Goal: Task Accomplishment & Management: Use online tool/utility

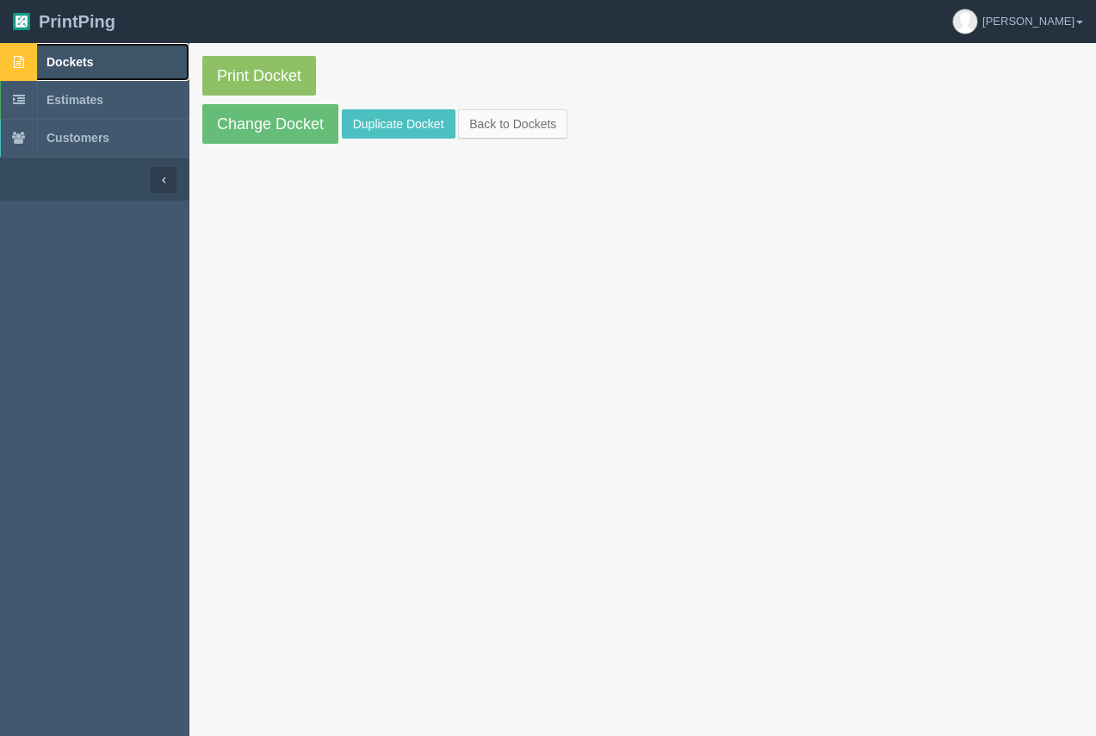
click at [80, 62] on span "Dockets" at bounding box center [69, 62] width 46 height 14
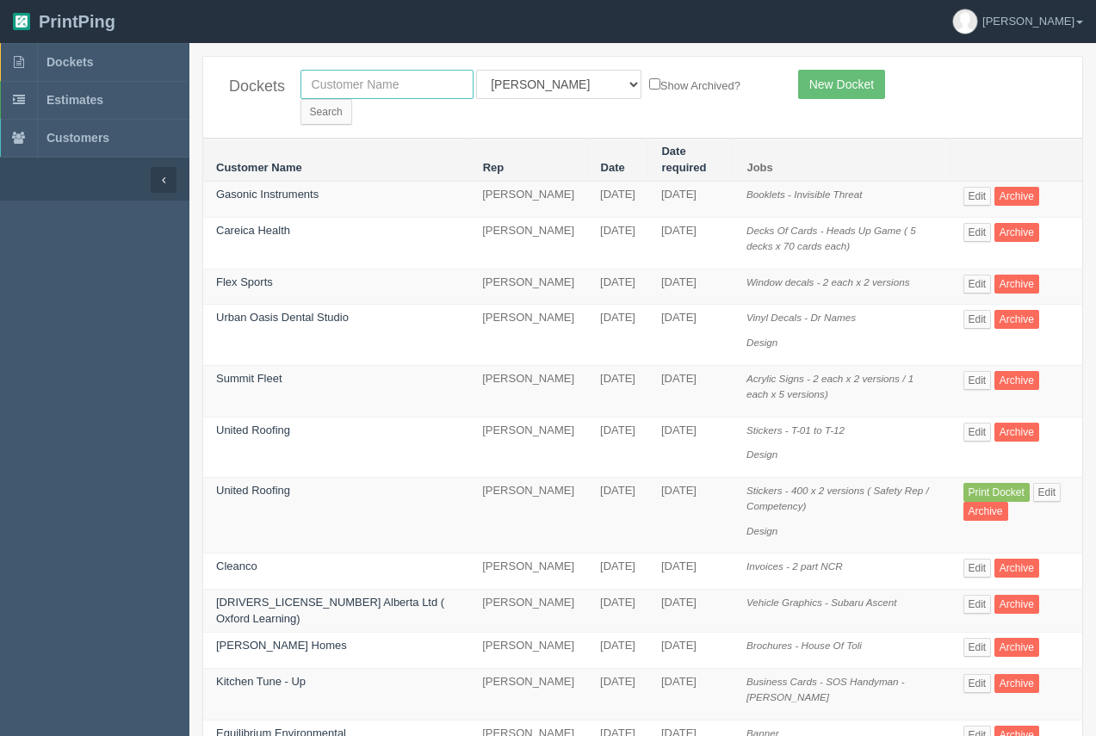
click at [383, 84] on input "text" at bounding box center [386, 84] width 173 height 29
type input "samaritans"
click at [352, 99] on input "Search" at bounding box center [326, 112] width 52 height 26
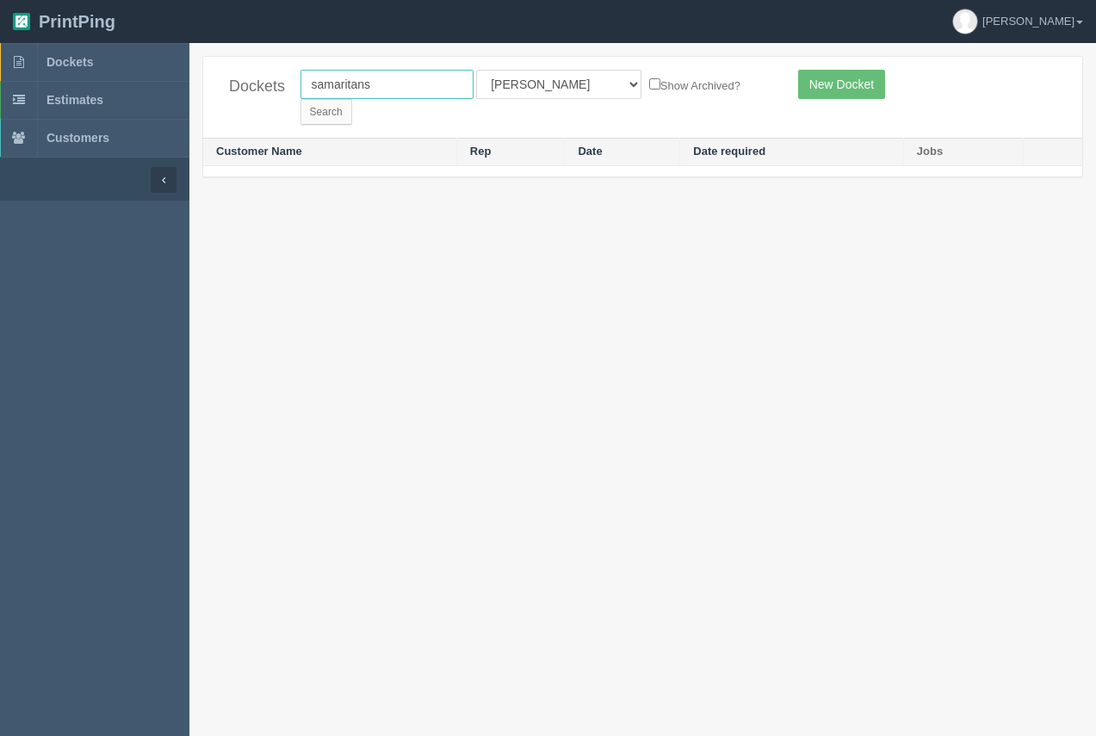
click at [371, 85] on input "samaritans" at bounding box center [386, 84] width 173 height 29
type input "samaritan"
click at [352, 99] on input "Search" at bounding box center [326, 112] width 52 height 26
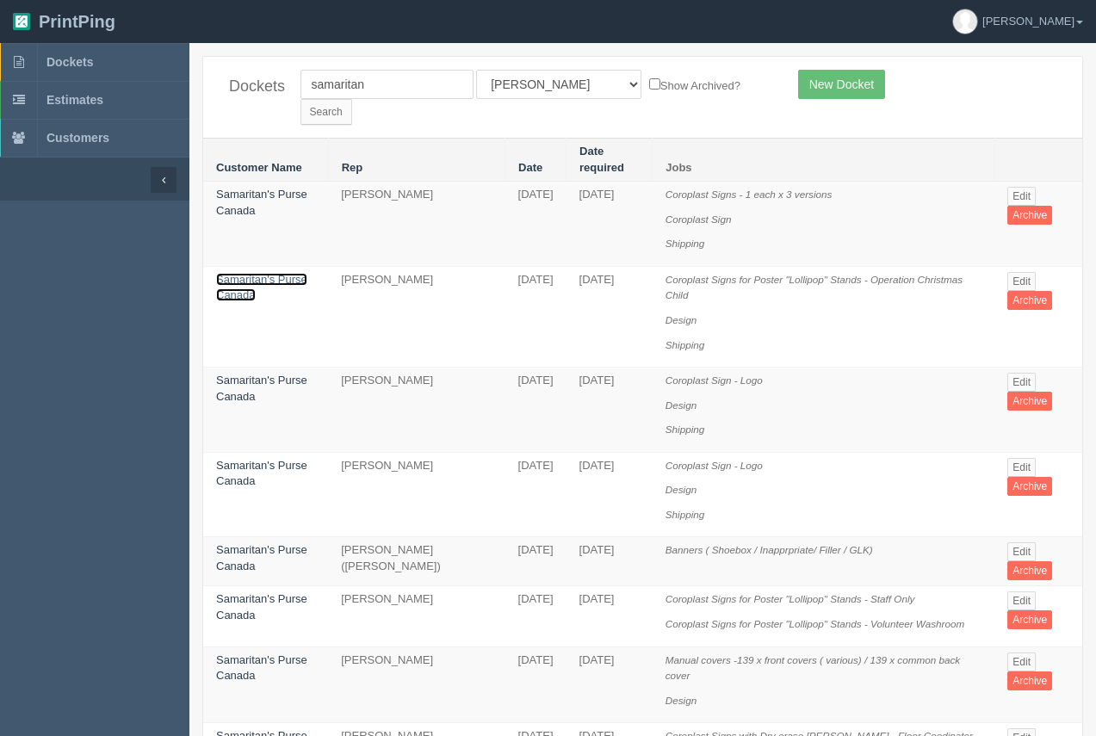
click at [243, 273] on link "Samaritan's Purse Canada" at bounding box center [261, 287] width 91 height 29
drag, startPoint x: 243, startPoint y: 258, endPoint x: 254, endPoint y: 209, distance: 50.3
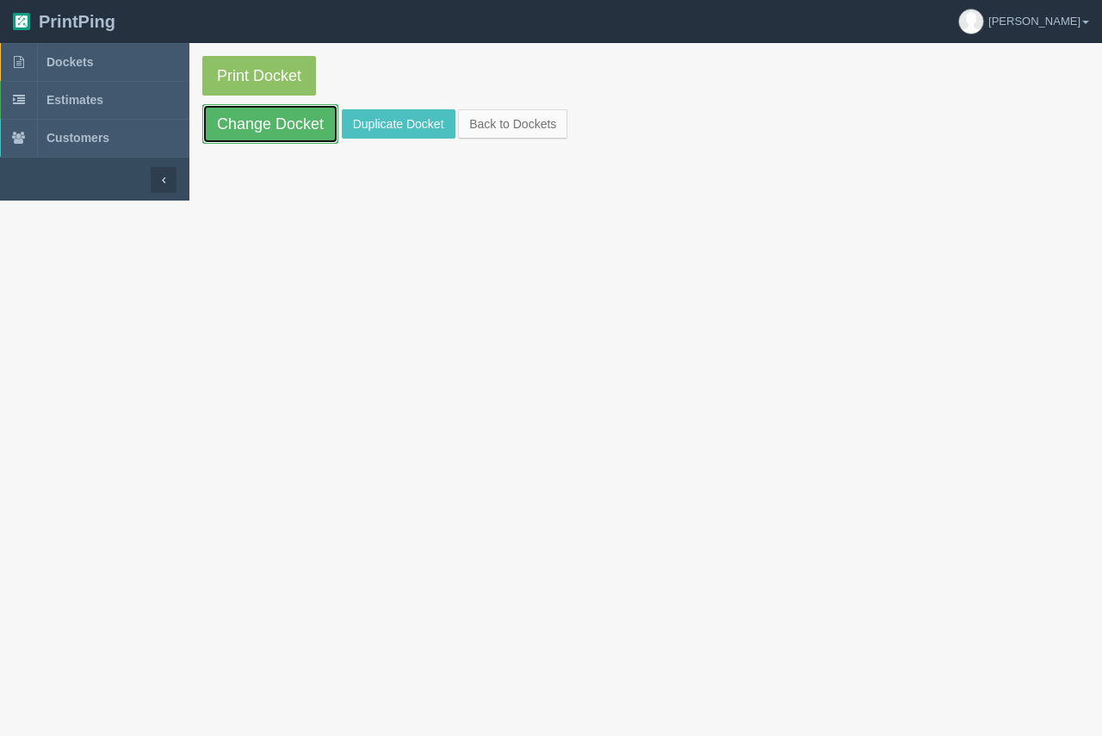
click at [276, 137] on link "Change Docket" at bounding box center [270, 124] width 136 height 40
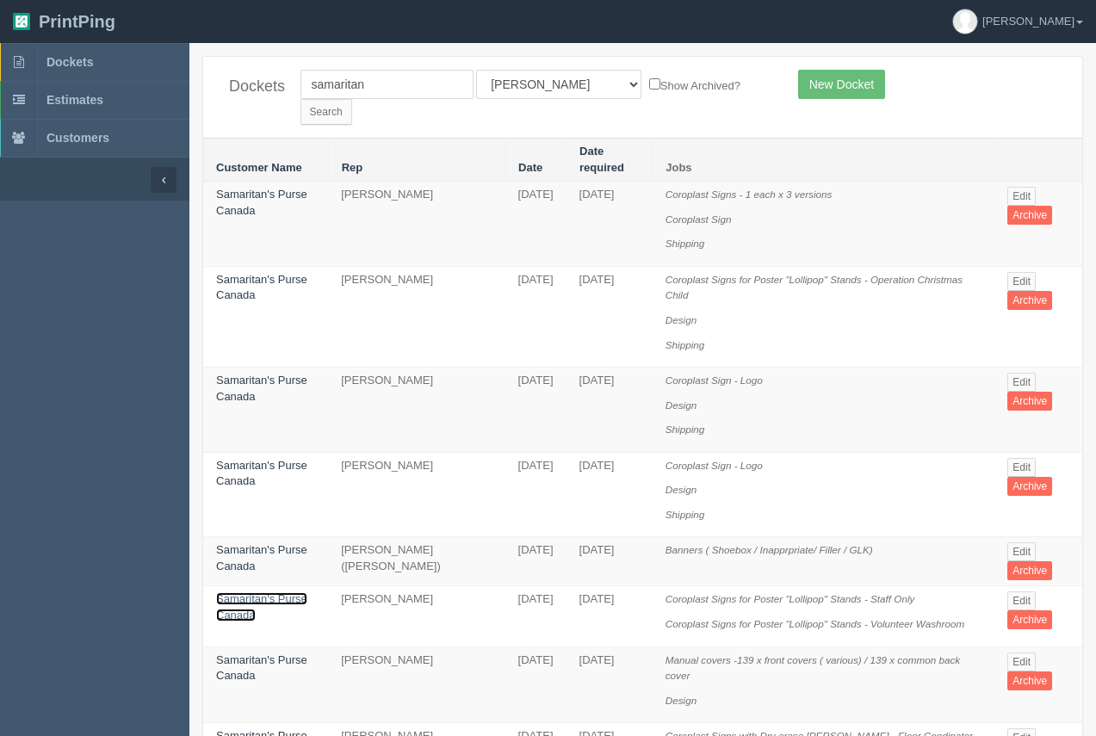
click at [250, 592] on link "Samaritan's Purse Canada" at bounding box center [261, 606] width 91 height 29
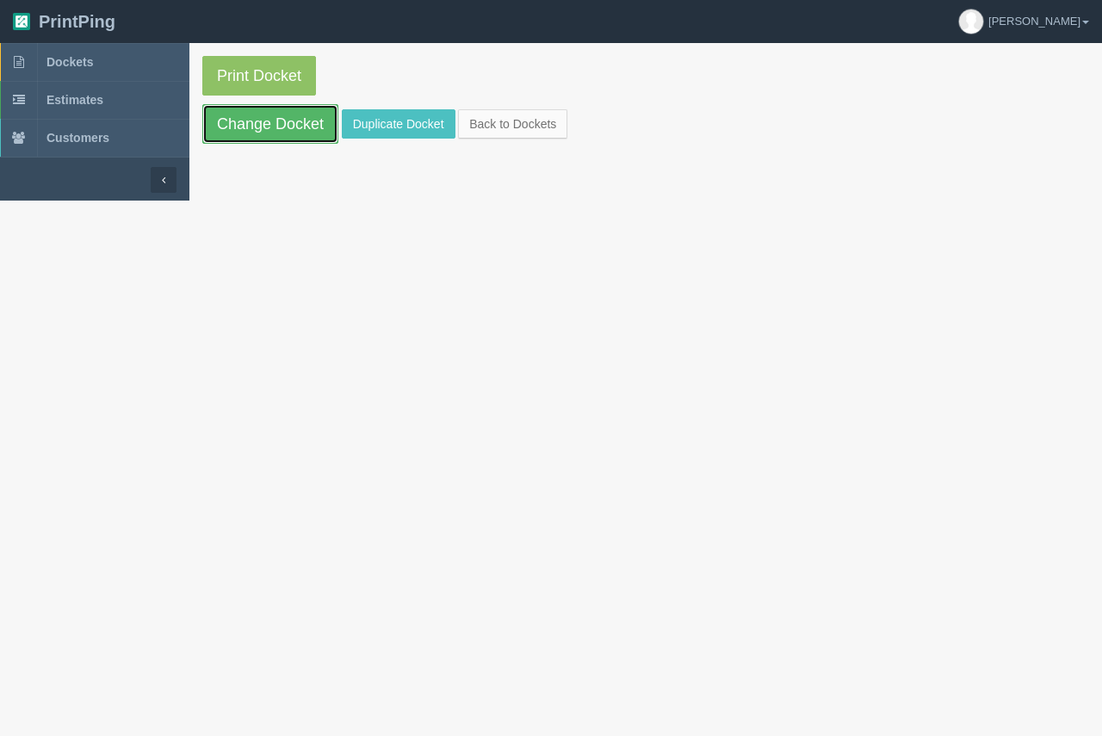
click at [268, 120] on link "Change Docket" at bounding box center [270, 124] width 136 height 40
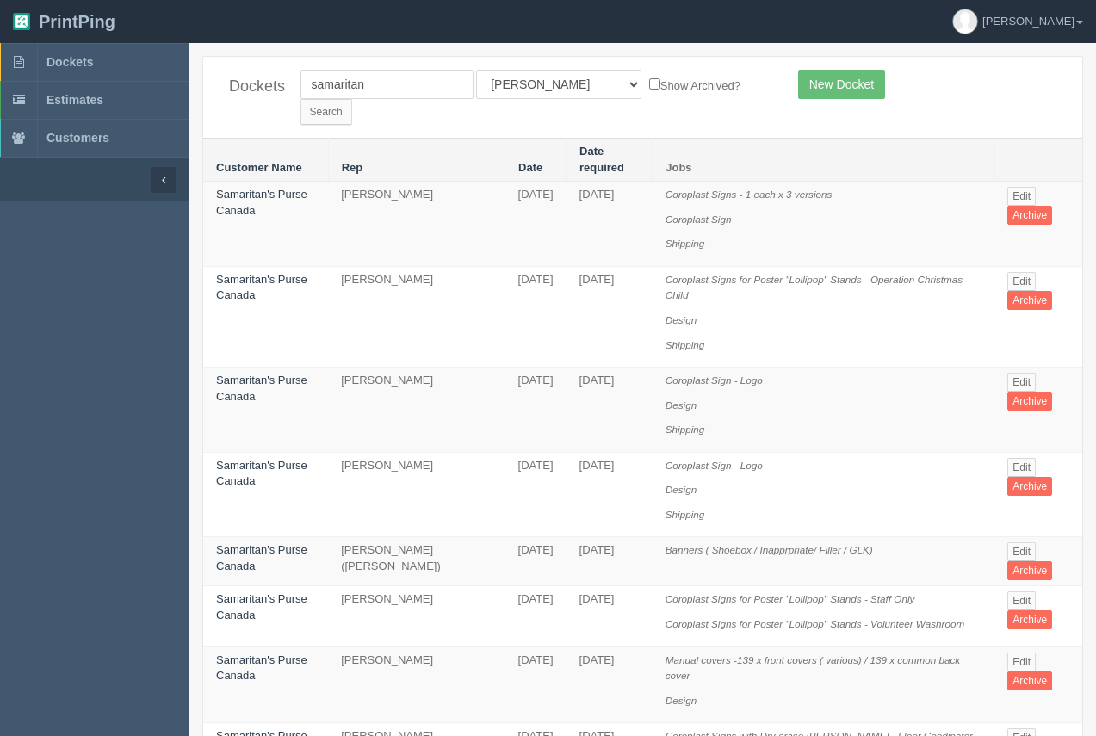
click at [275, 182] on td "Samaritan's Purse Canada" at bounding box center [265, 224] width 125 height 85
click at [275, 188] on link "Samaritan's Purse Canada" at bounding box center [261, 202] width 91 height 29
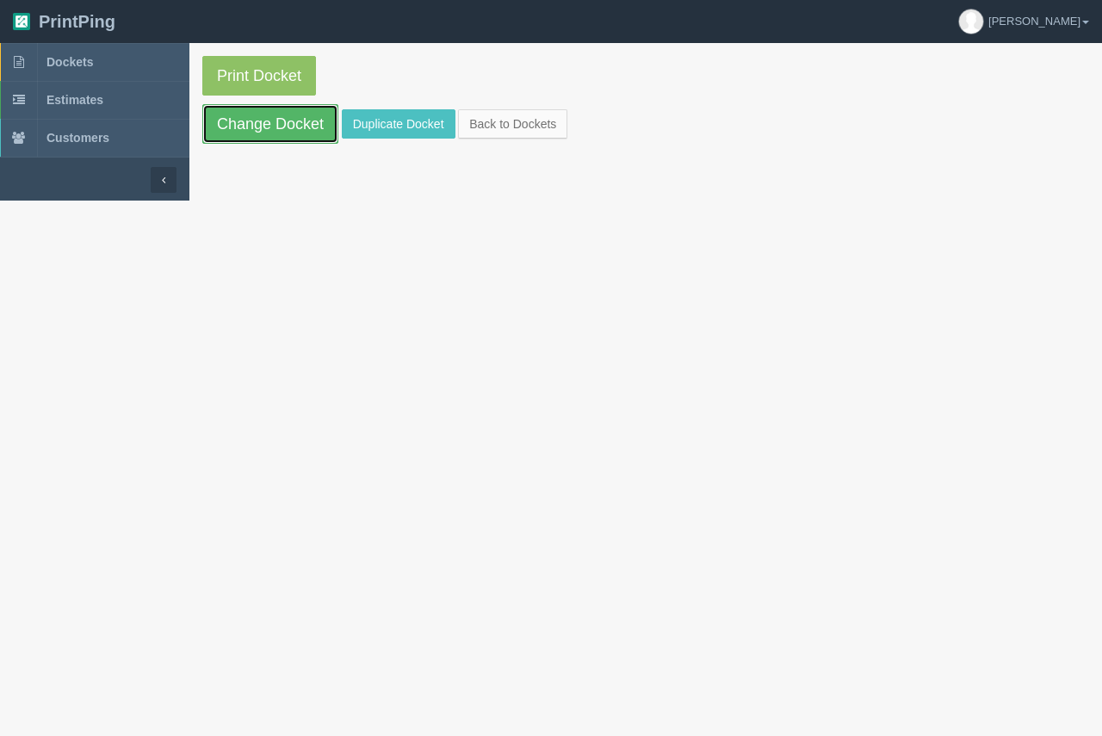
click at [275, 141] on link "Change Docket" at bounding box center [270, 124] width 136 height 40
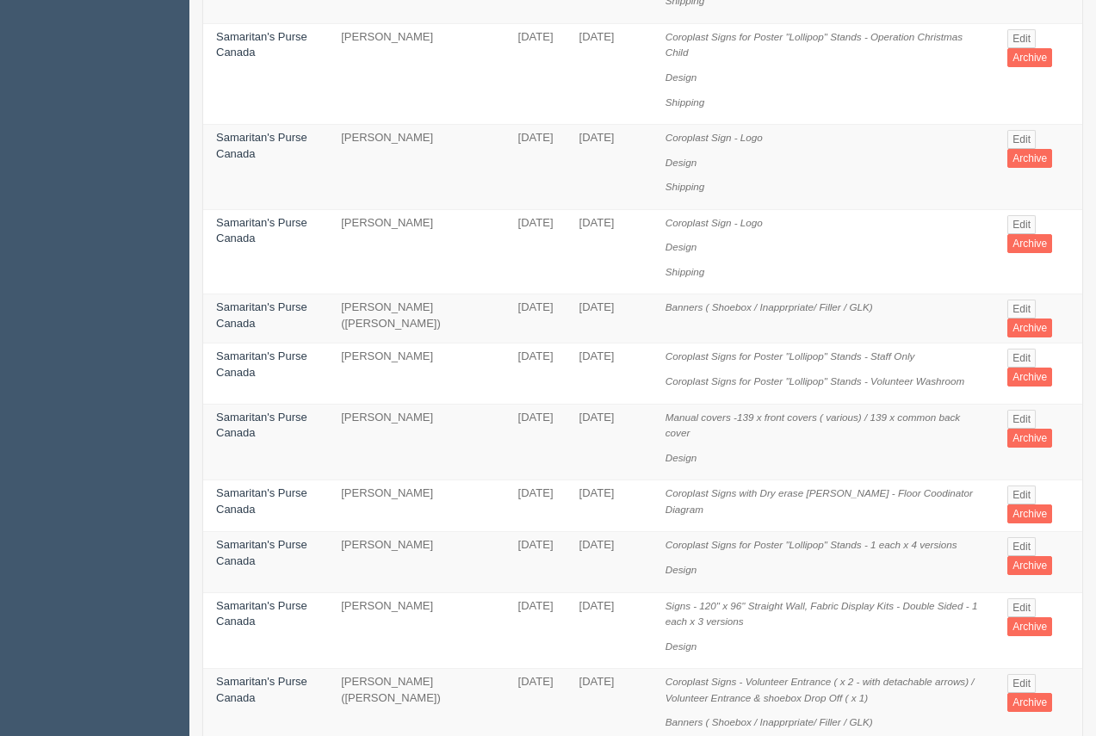
scroll to position [262, 0]
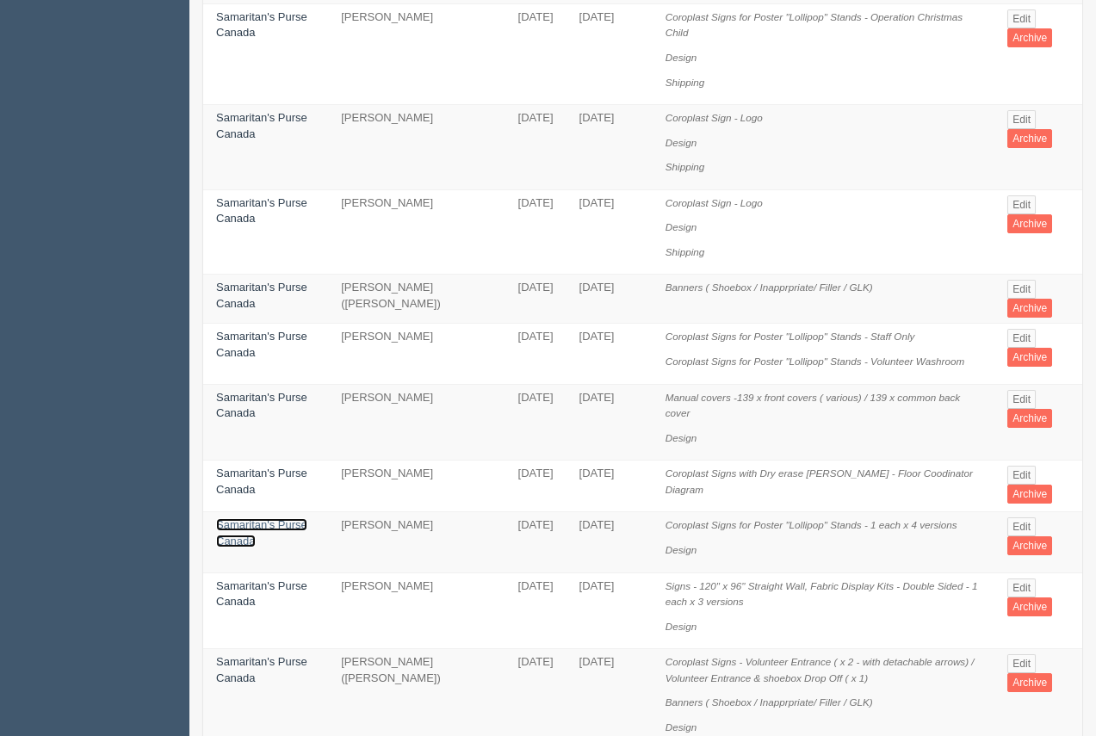
click at [285, 518] on link "Samaritan's Purse Canada" at bounding box center [261, 532] width 91 height 29
click at [286, 518] on link "Samaritan's Purse Canada" at bounding box center [261, 532] width 91 height 29
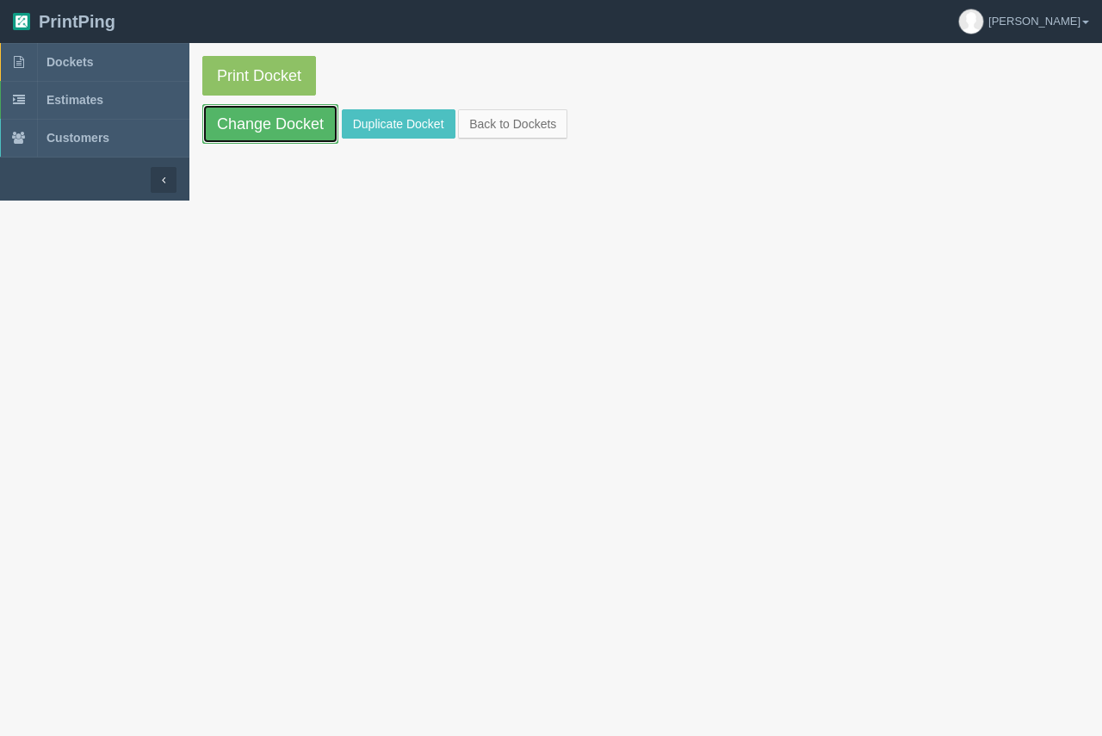
click at [276, 114] on link "Change Docket" at bounding box center [270, 124] width 136 height 40
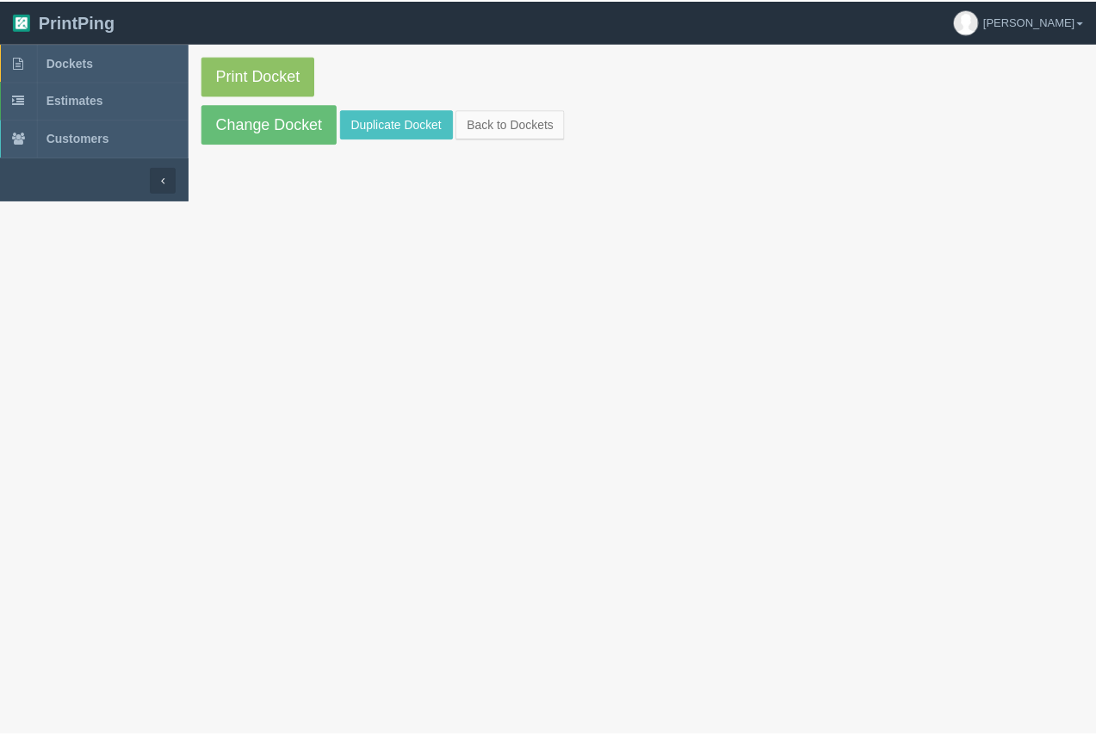
scroll to position [262, 0]
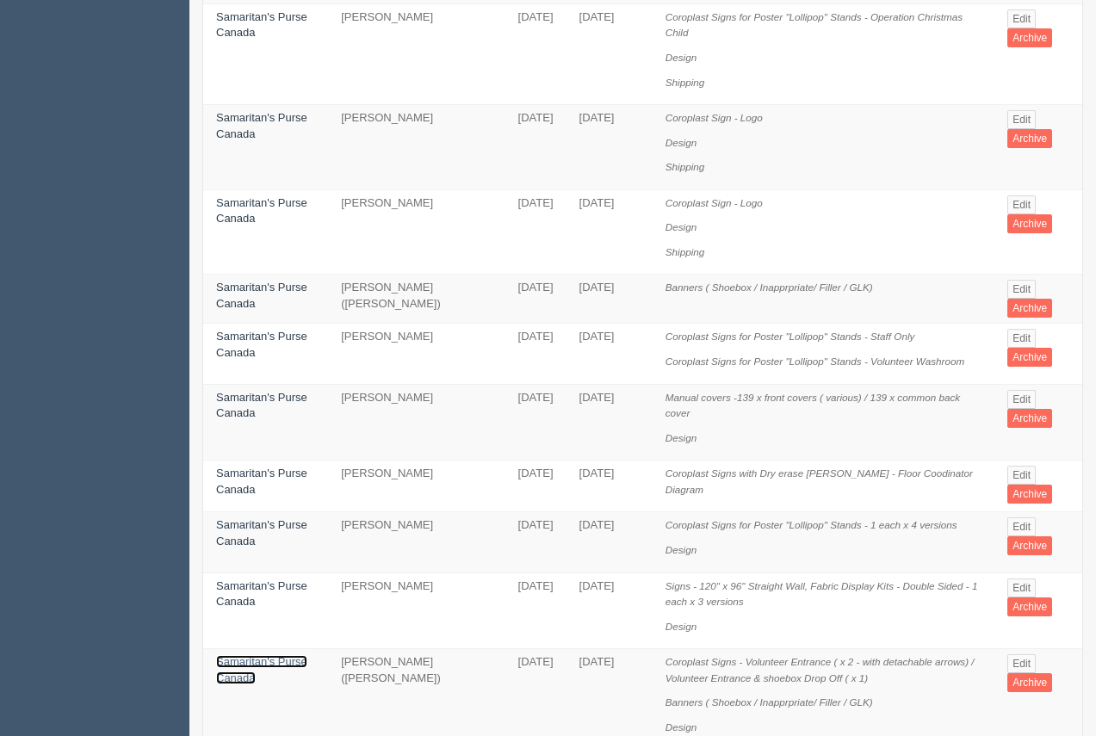
click at [288, 655] on link "Samaritan's Purse Canada" at bounding box center [261, 669] width 91 height 29
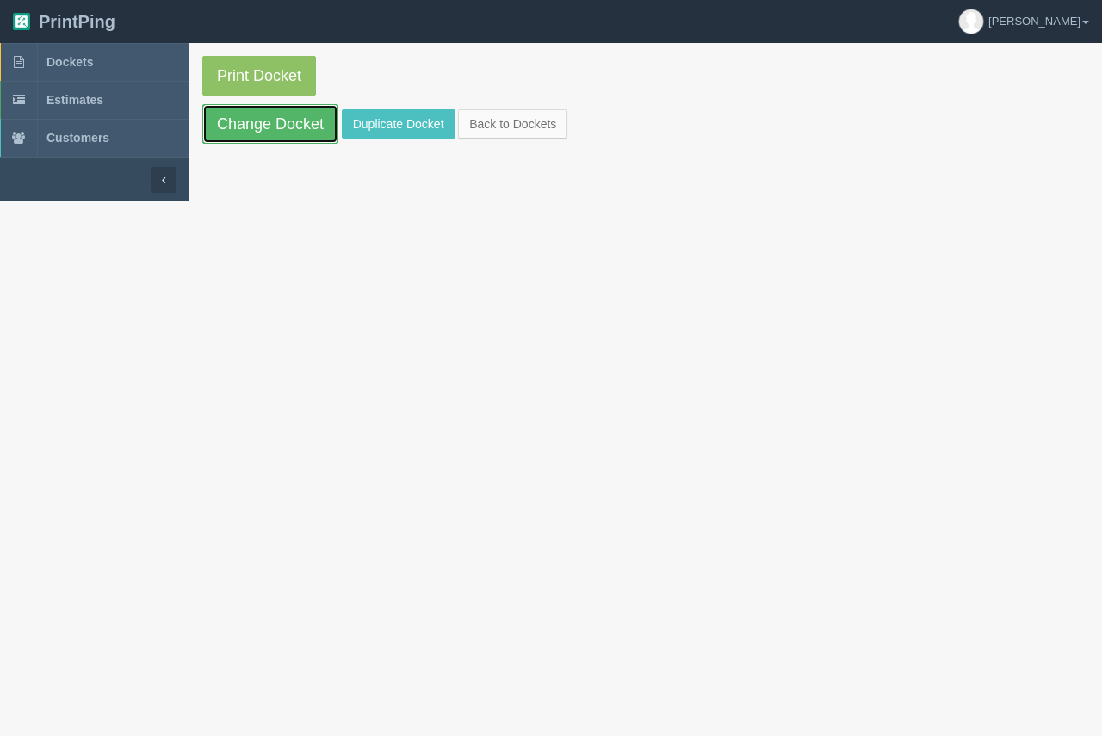
click at [287, 127] on link "Change Docket" at bounding box center [270, 124] width 136 height 40
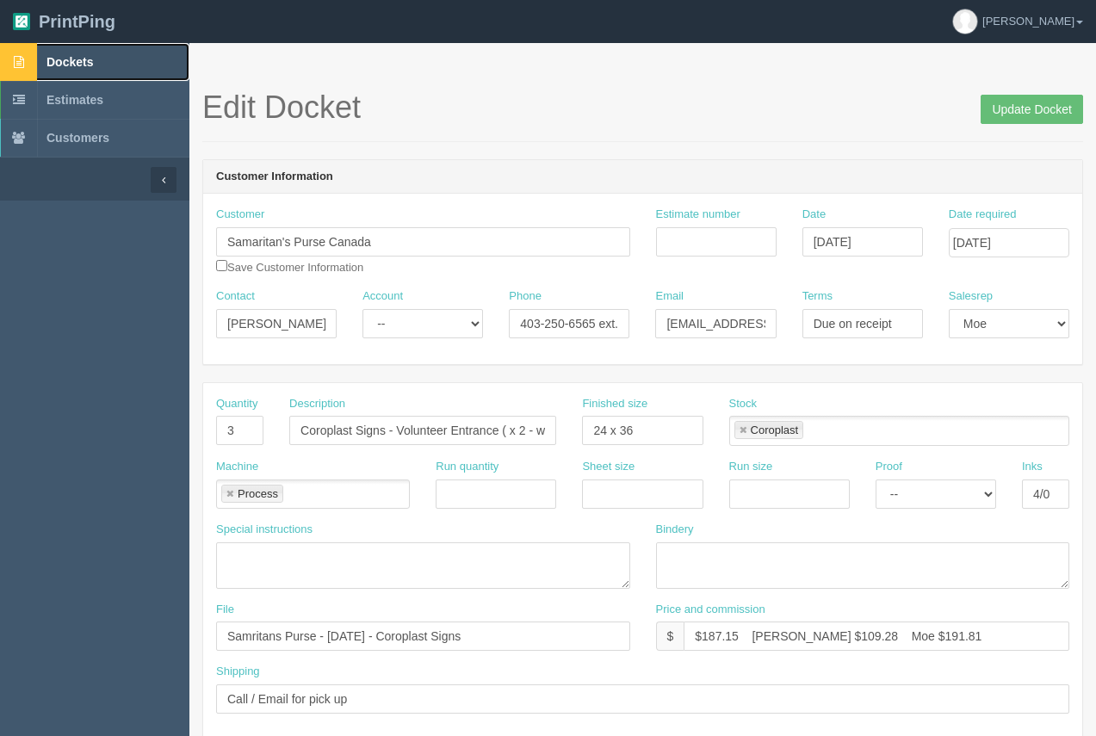
click at [84, 59] on span "Dockets" at bounding box center [69, 62] width 46 height 14
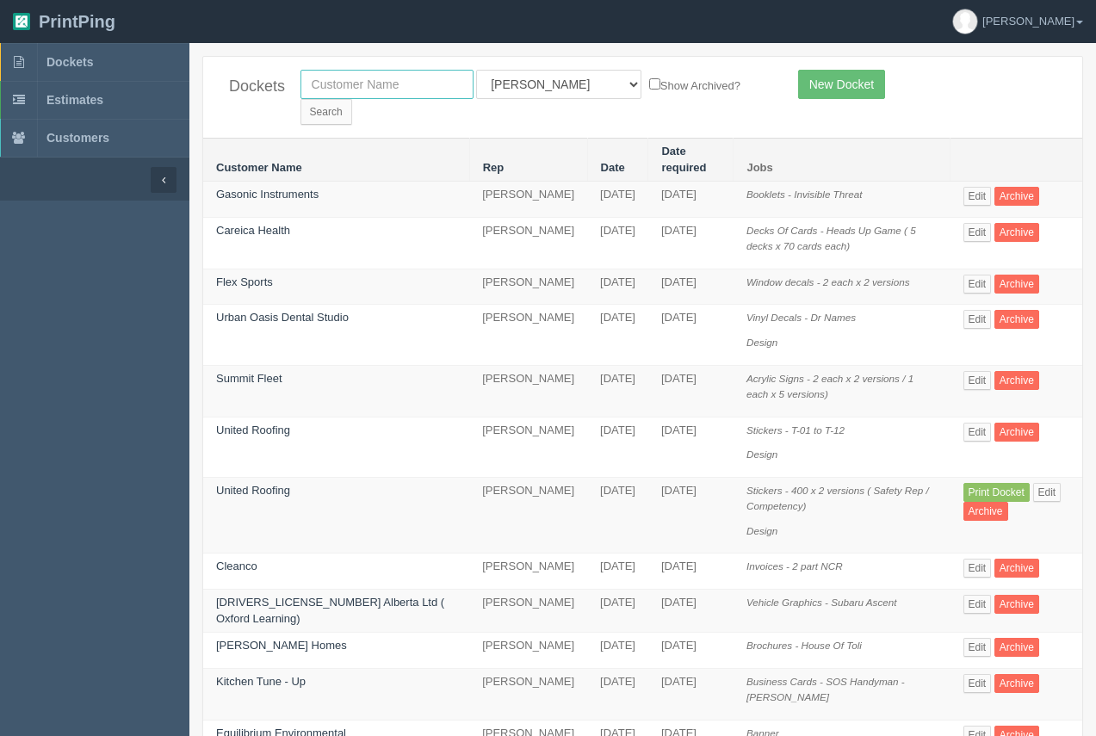
click at [411, 86] on input "text" at bounding box center [386, 84] width 173 height 29
type input "samaritan"
click at [352, 99] on input "Search" at bounding box center [326, 112] width 52 height 26
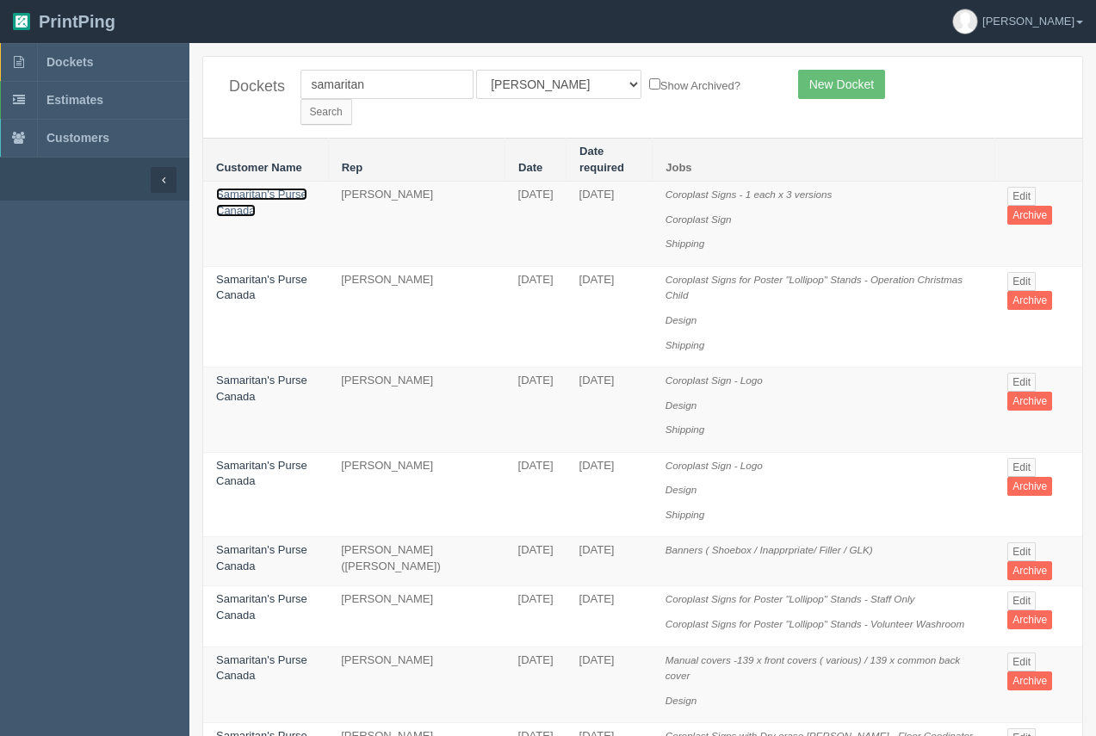
click at [264, 188] on link "Samaritan's Purse Canada" at bounding box center [261, 202] width 91 height 29
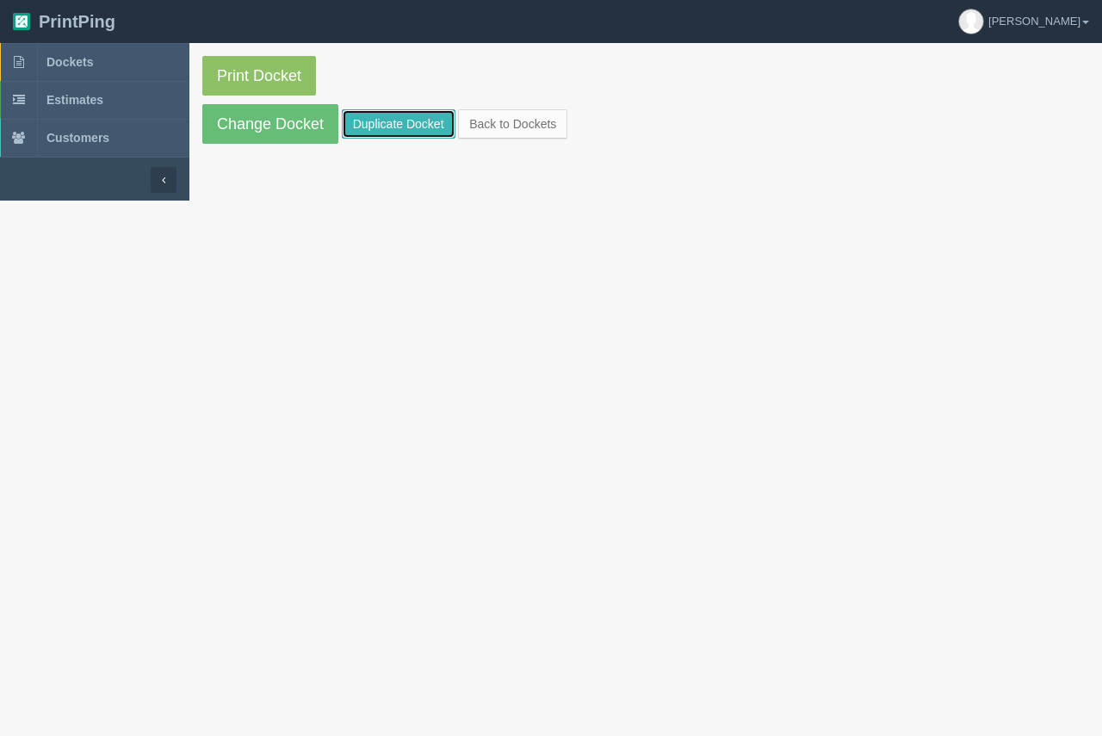
click at [377, 131] on link "Duplicate Docket" at bounding box center [399, 123] width 114 height 29
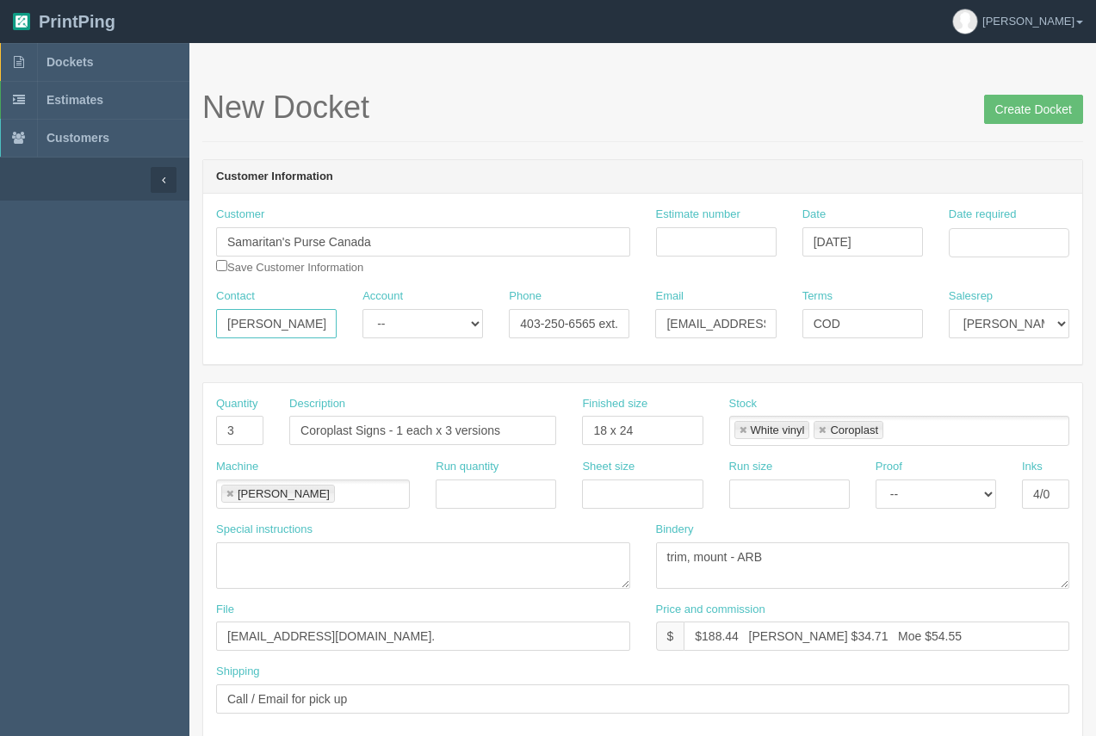
drag, startPoint x: 281, startPoint y: 317, endPoint x: 246, endPoint y: 297, distance: 40.5
click at [213, 318] on div "Contact [PERSON_NAME]" at bounding box center [276, 319] width 146 height 63
type input "[PERSON_NAME]"
